Goal: Information Seeking & Learning: Understand process/instructions

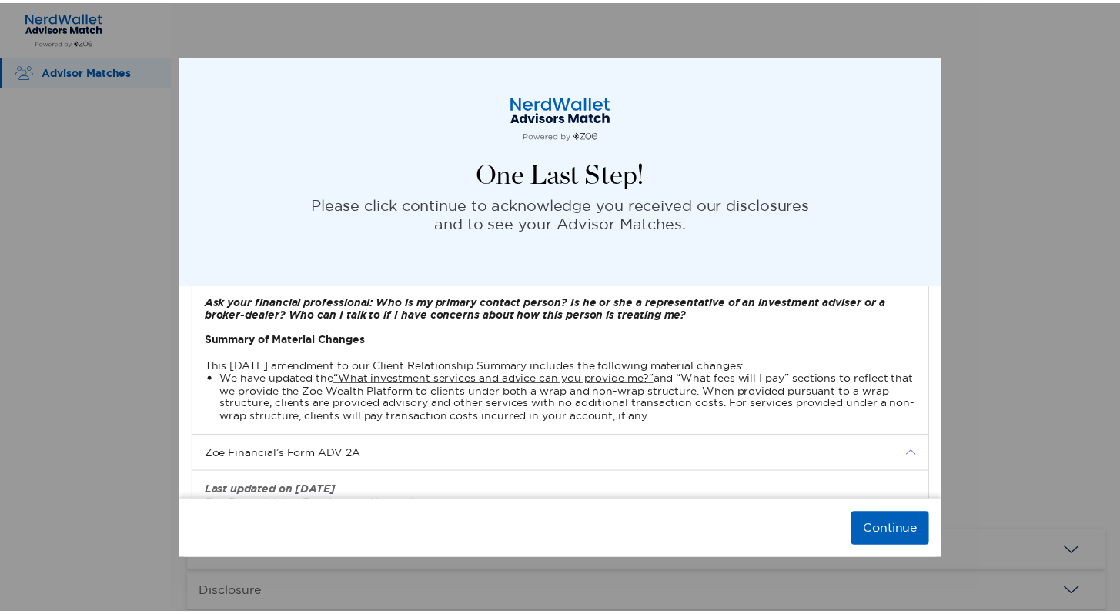
scroll to position [2080, 0]
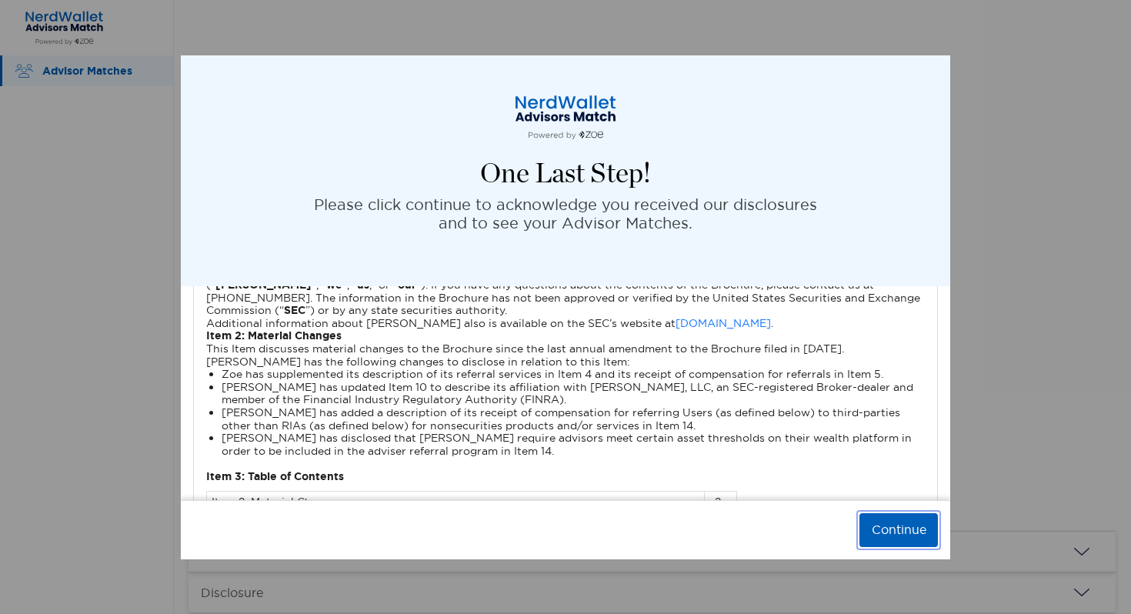
click at [910, 531] on button "Continue" at bounding box center [899, 530] width 79 height 34
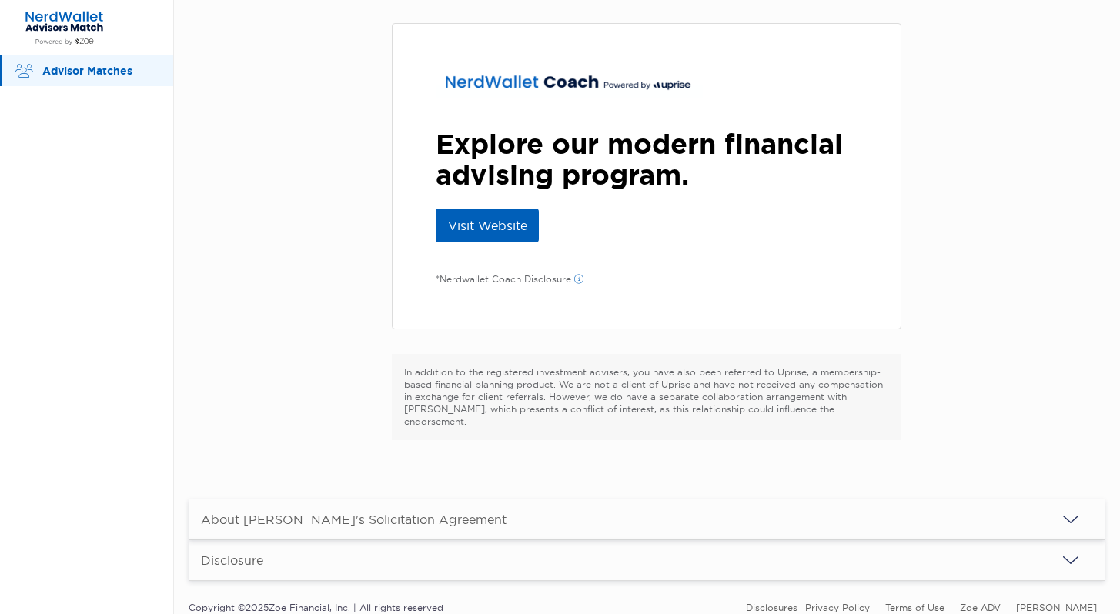
scroll to position [72, 0]
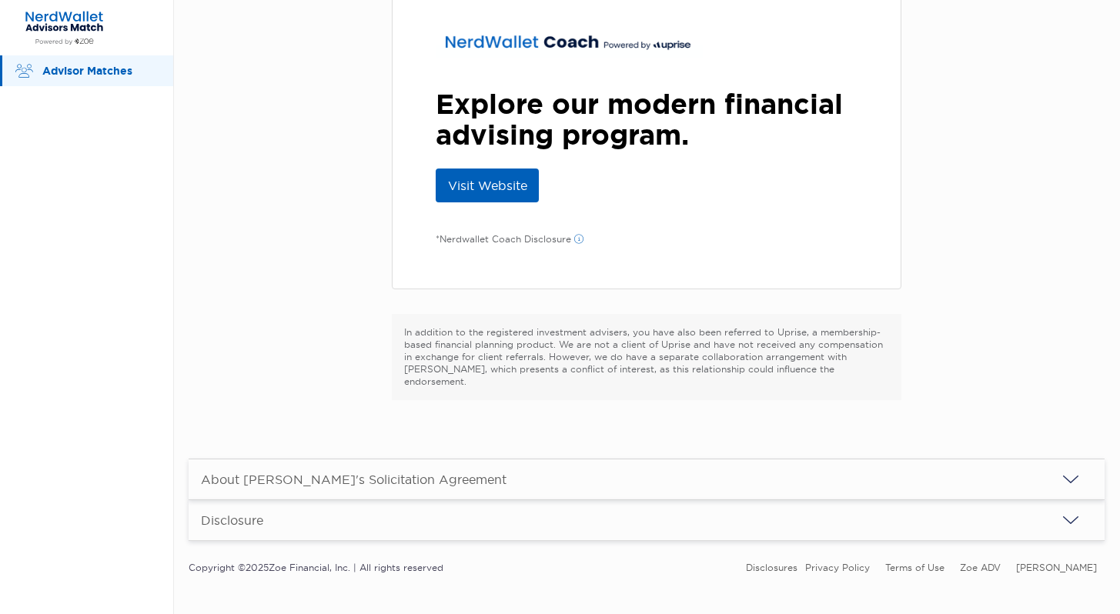
click at [549, 459] on div "About [PERSON_NAME]'s Solicitation Agreement" at bounding box center [647, 479] width 916 height 40
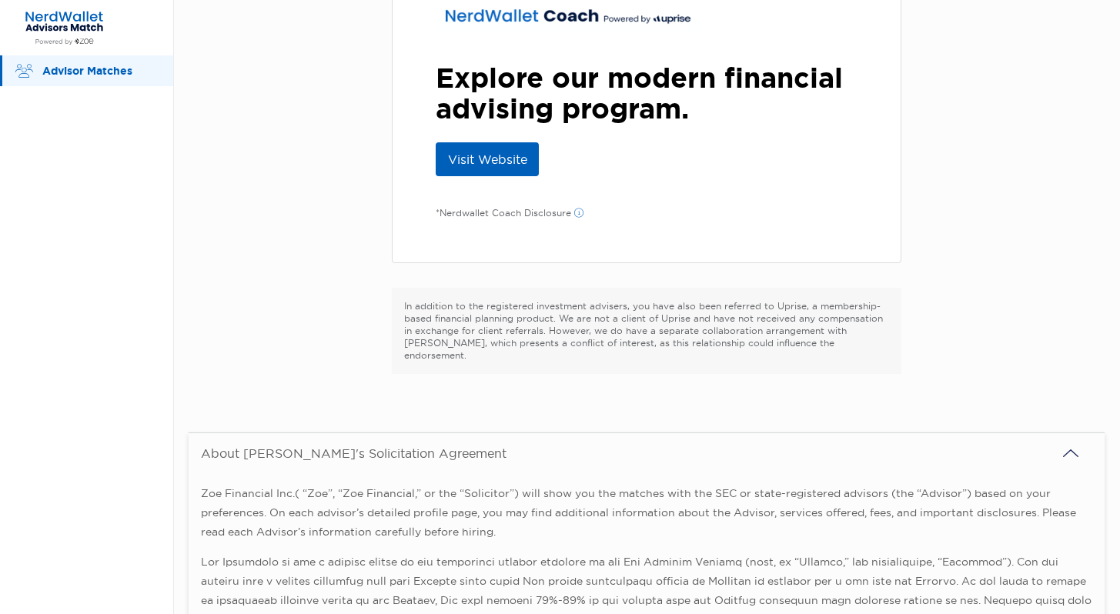
scroll to position [103, 0]
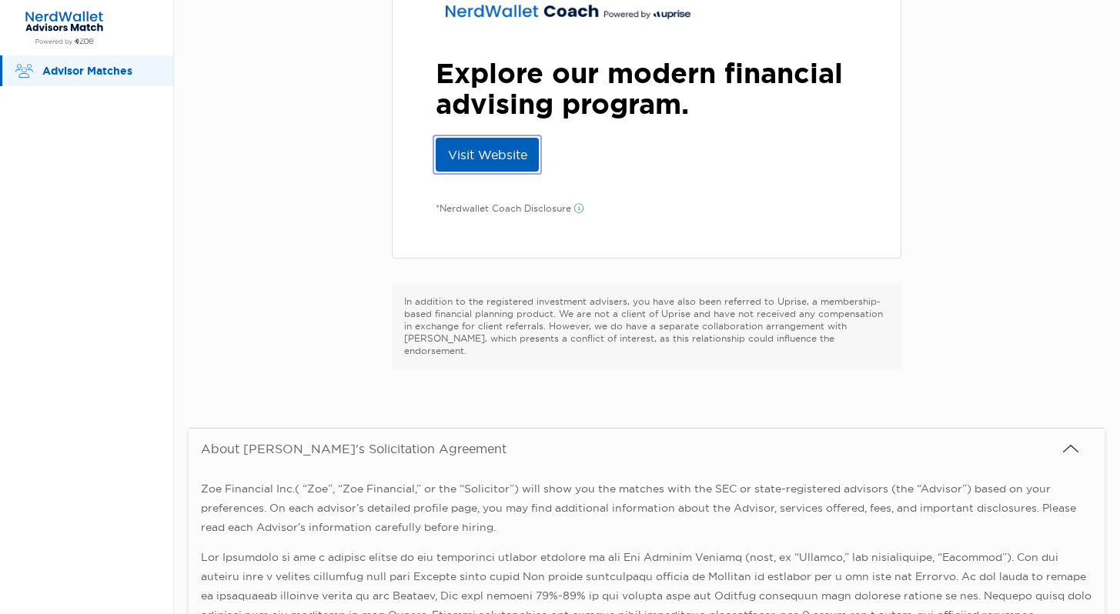
click at [490, 152] on link "Visit Website" at bounding box center [487, 155] width 103 height 34
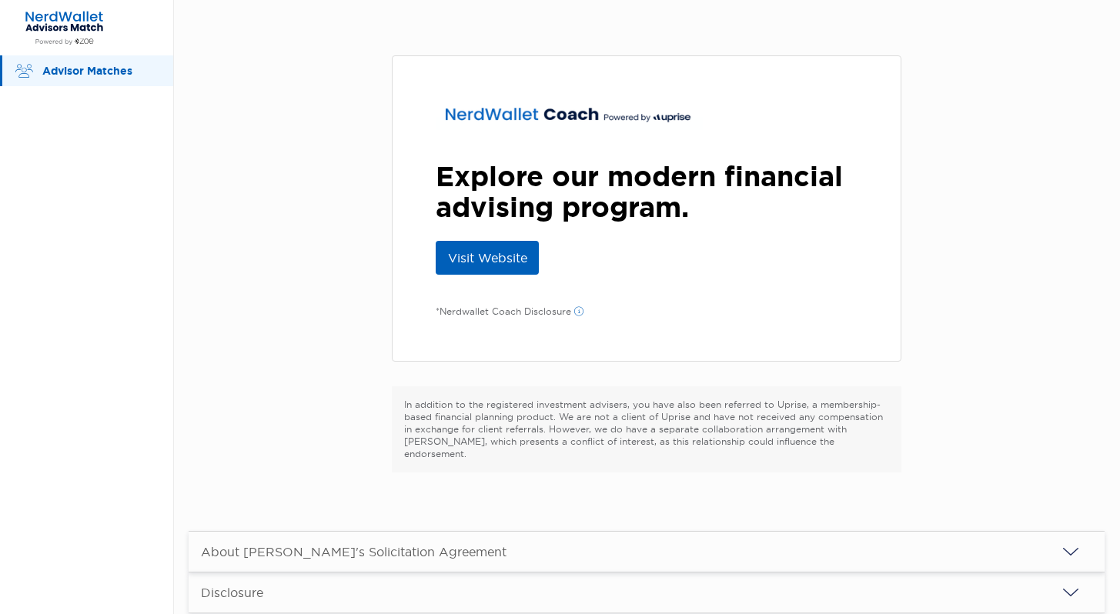
click at [634, 435] on p "In addition to the registered investment advisers, you have also been referred …" at bounding box center [646, 430] width 485 height 62
click at [638, 540] on div "About [PERSON_NAME]'s Solicitation Agreement" at bounding box center [647, 552] width 916 height 40
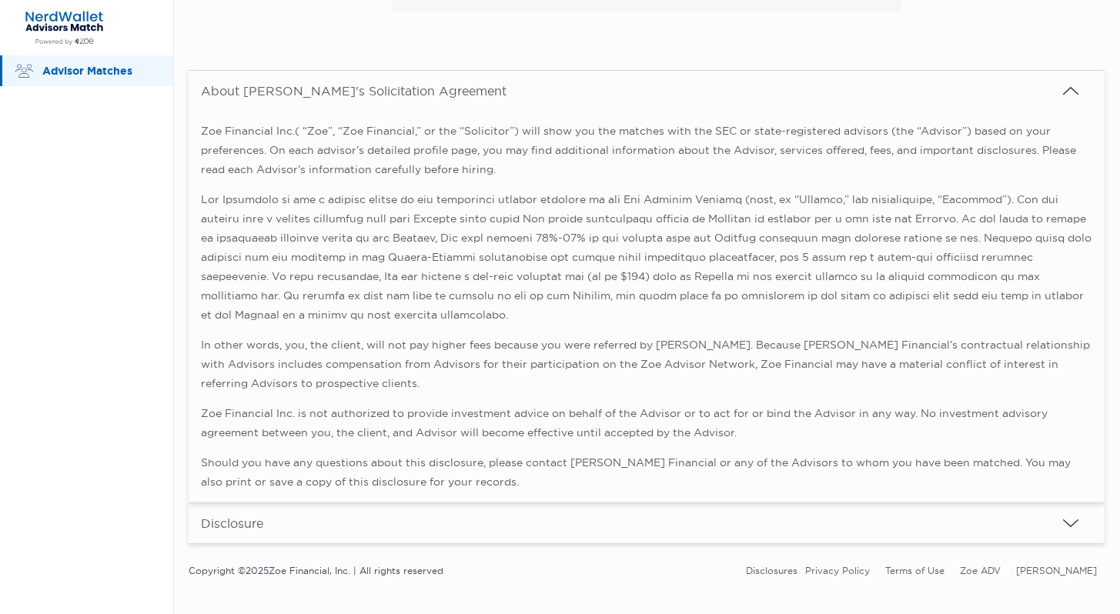
scroll to position [464, 0]
click at [618, 502] on div "Disclosure" at bounding box center [647, 520] width 916 height 40
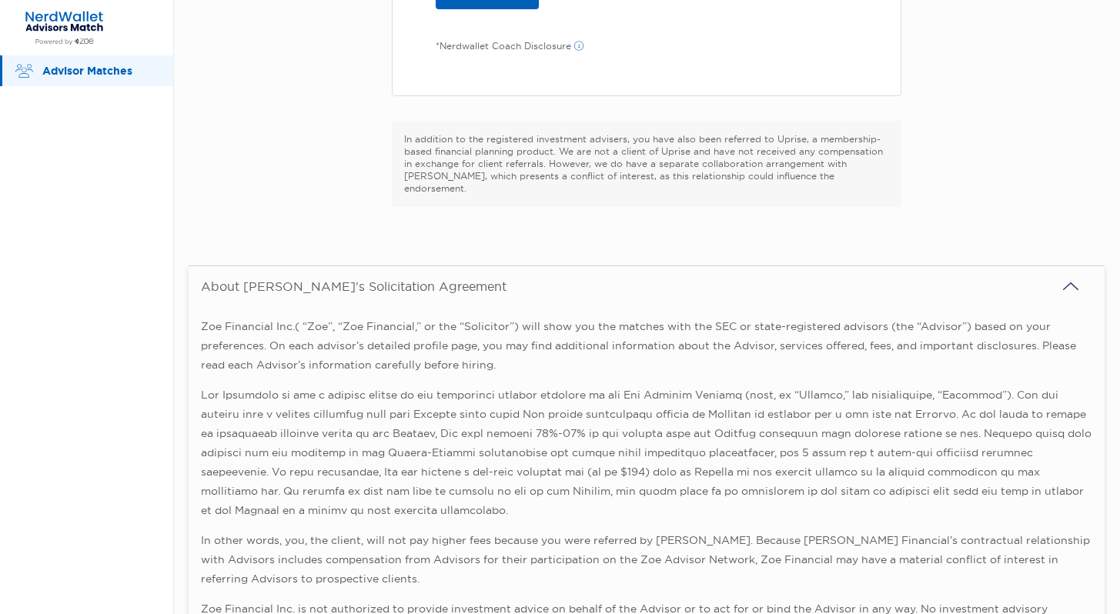
scroll to position [0, 0]
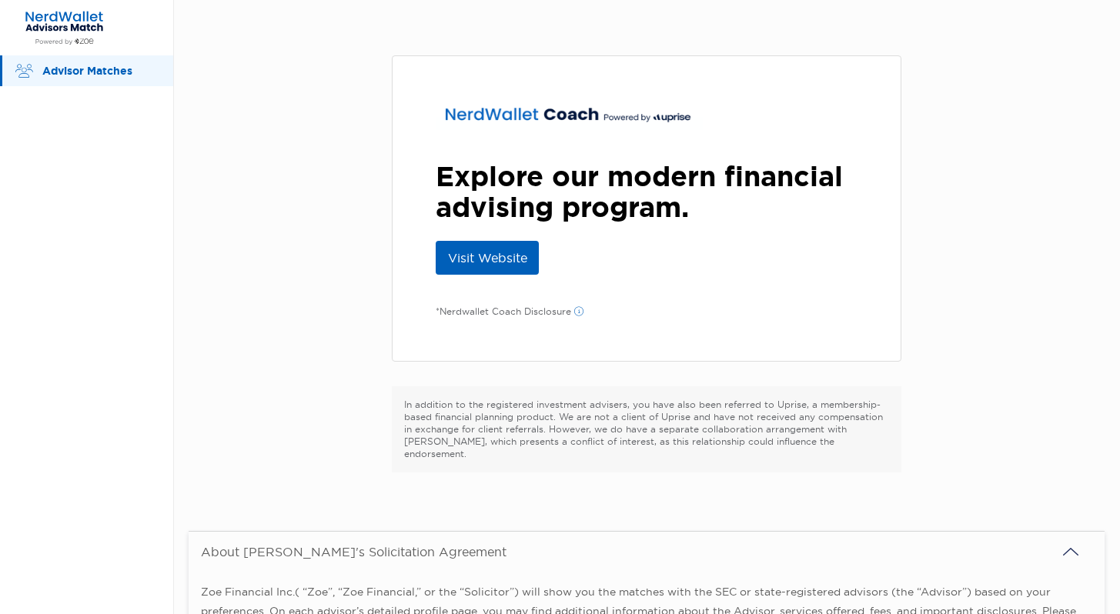
click at [566, 425] on p "In addition to the registered investment advisers, you have also been referred …" at bounding box center [646, 430] width 485 height 62
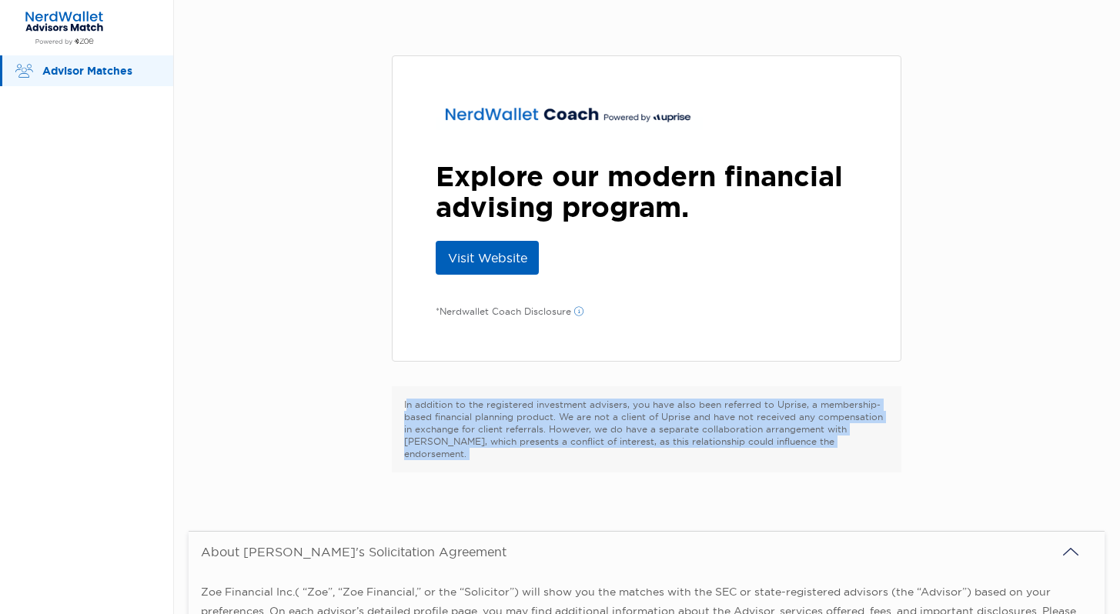
click at [566, 425] on p "In addition to the registered investment advisers, you have also been referred …" at bounding box center [646, 430] width 485 height 62
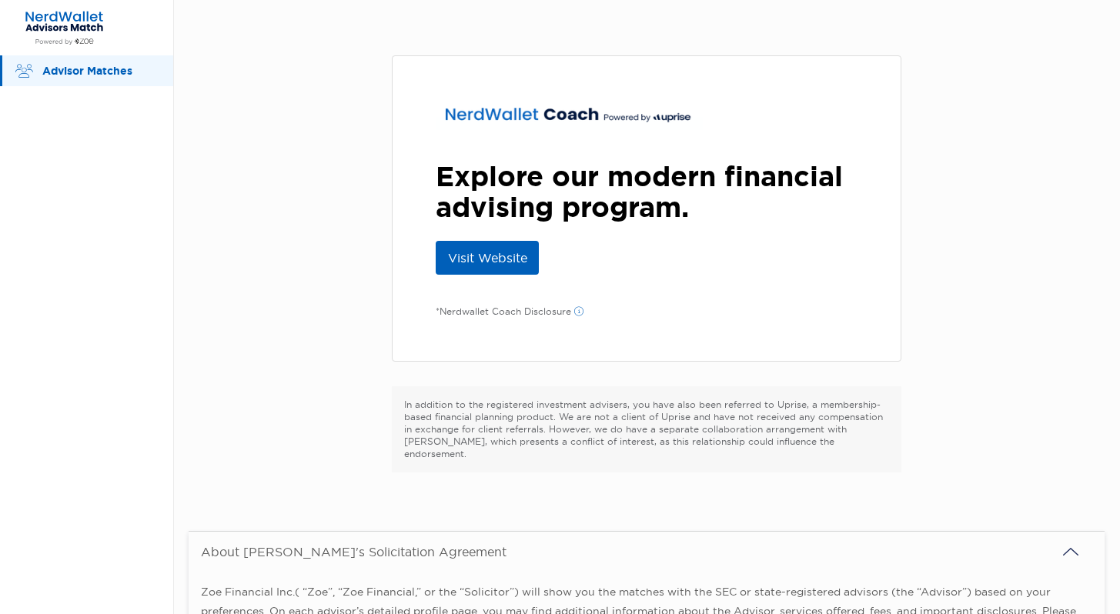
click at [605, 430] on p "In addition to the registered investment advisers, you have also been referred …" at bounding box center [646, 430] width 485 height 62
click at [605, 433] on p "In addition to the registered investment advisers, you have also been referred …" at bounding box center [646, 430] width 485 height 62
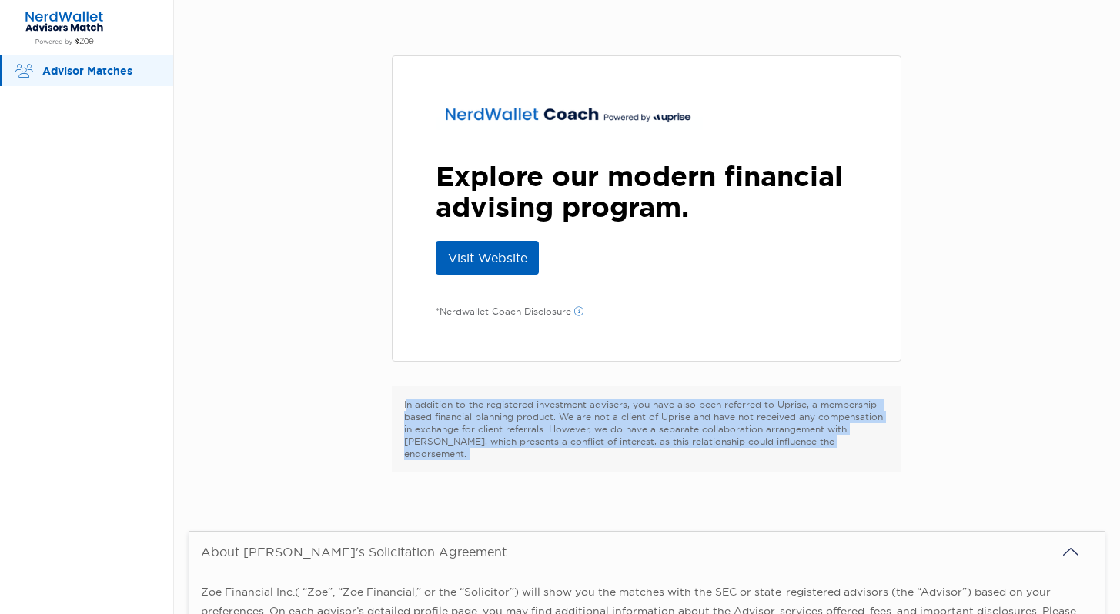
click at [608, 433] on p "In addition to the registered investment advisers, you have also been referred …" at bounding box center [646, 430] width 485 height 62
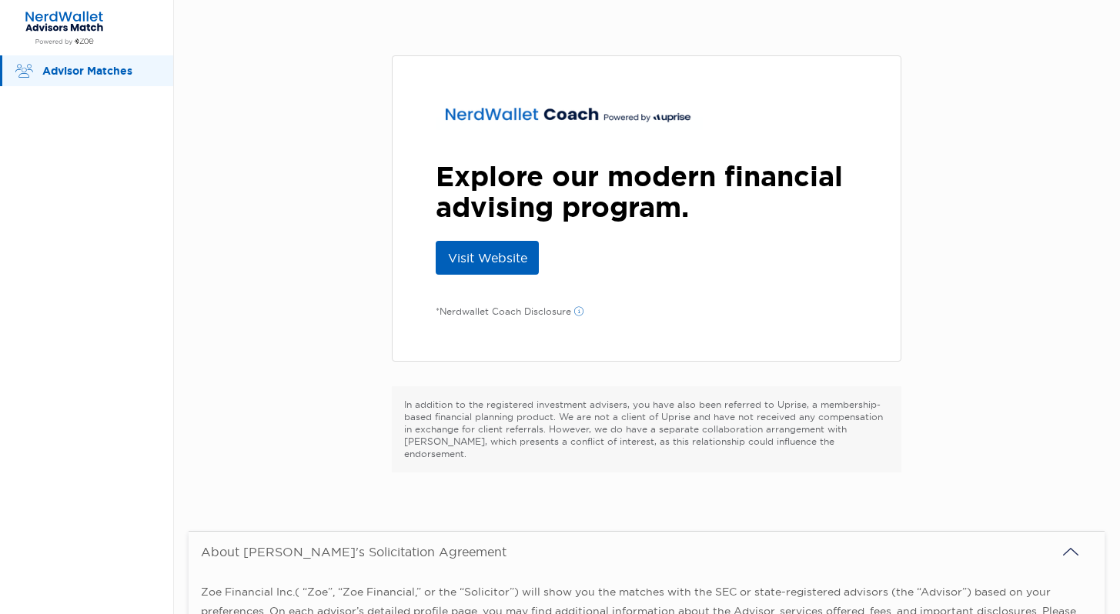
click at [764, 434] on p "In addition to the registered investment advisers, you have also been referred …" at bounding box center [646, 430] width 485 height 62
click at [770, 434] on p "In addition to the registered investment advisers, you have also been referred …" at bounding box center [646, 430] width 485 height 62
click at [859, 426] on p "In addition to the registered investment advisers, you have also been referred …" at bounding box center [646, 430] width 485 height 62
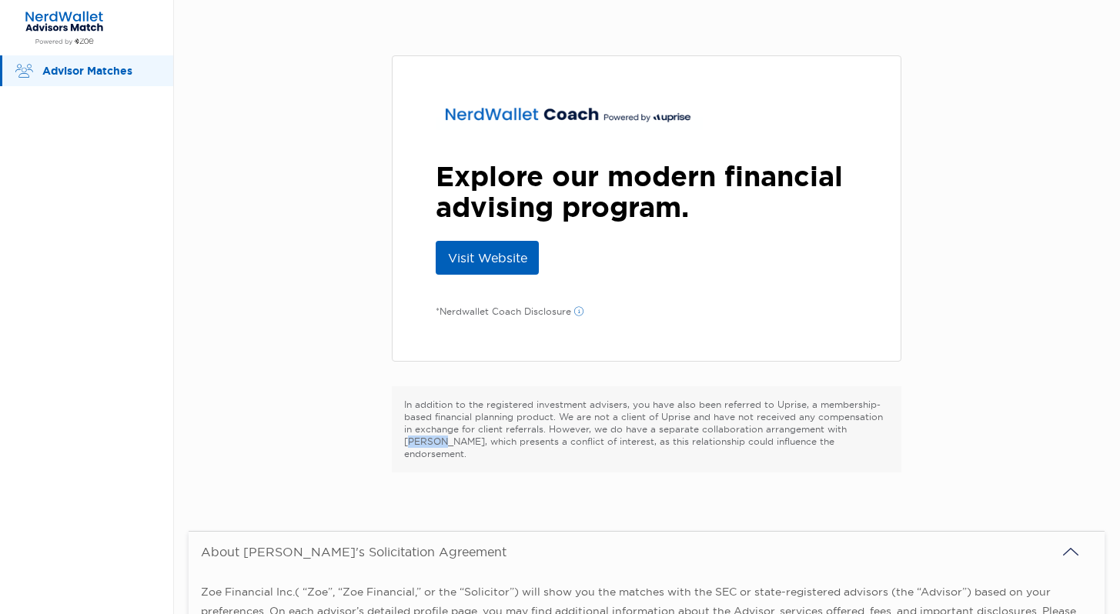
copy p "Uprise"
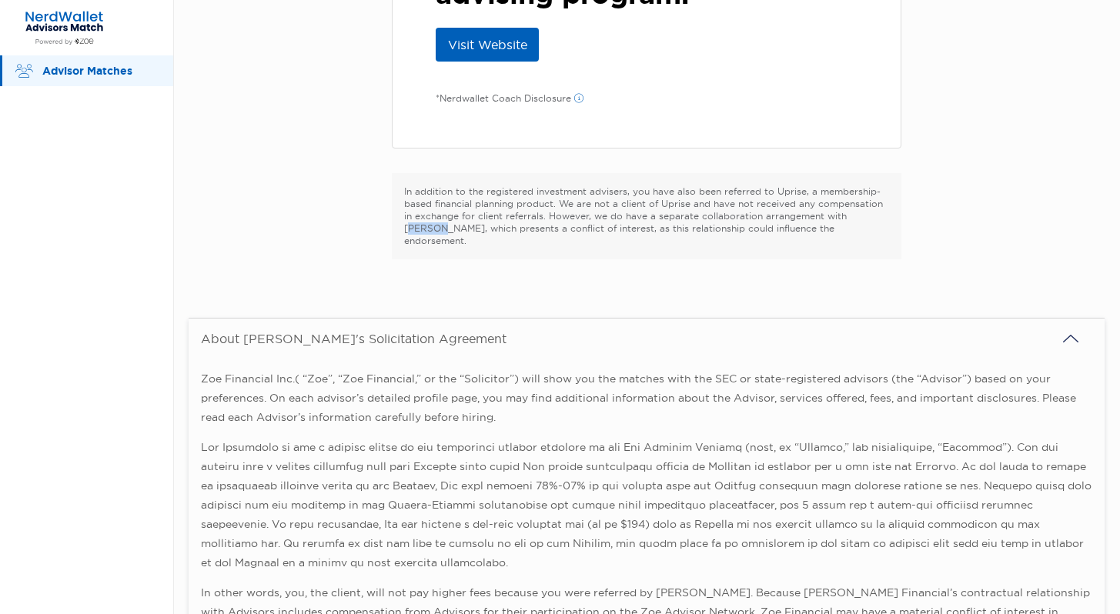
scroll to position [236, 0]
